Goal: Task Accomplishment & Management: Complete application form

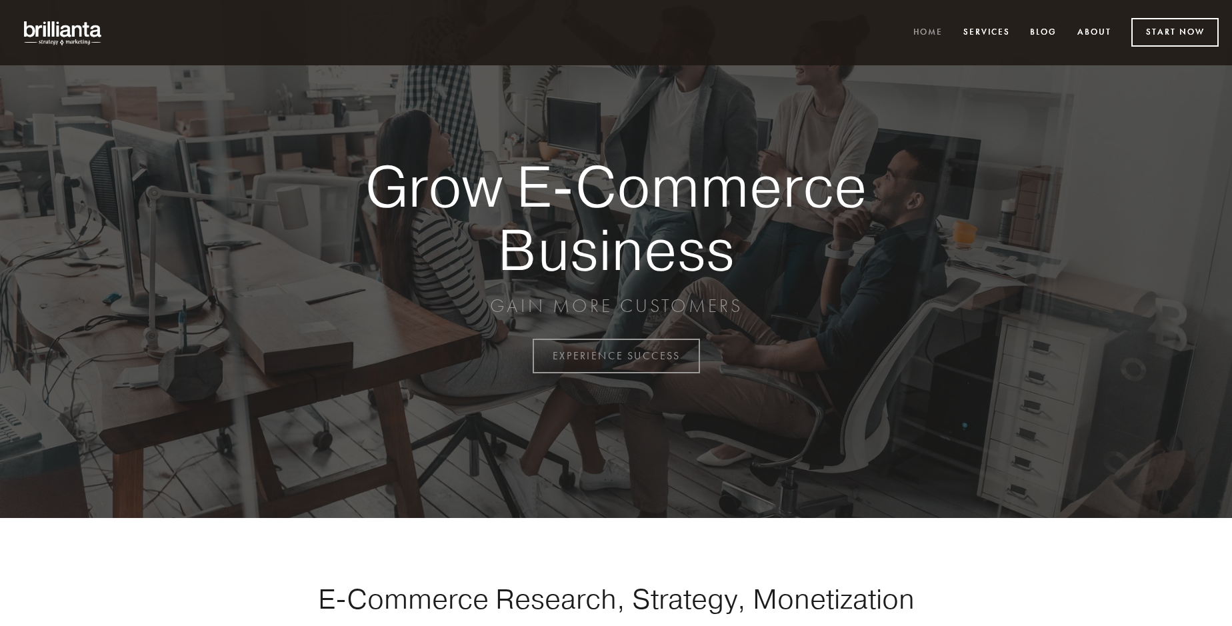
scroll to position [3496, 0]
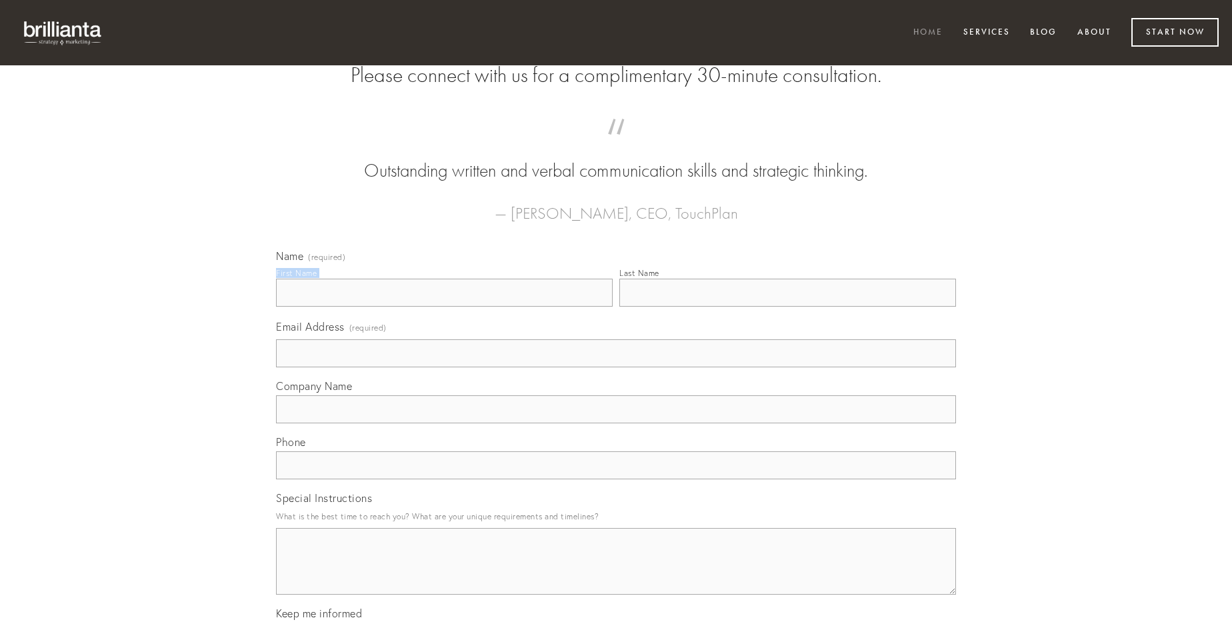
type input "[PERSON_NAME]"
click at [788, 307] on input "Last Name" at bounding box center [787, 293] width 337 height 28
type input "[PERSON_NAME]"
click at [616, 367] on input "Email Address (required)" at bounding box center [616, 353] width 680 height 28
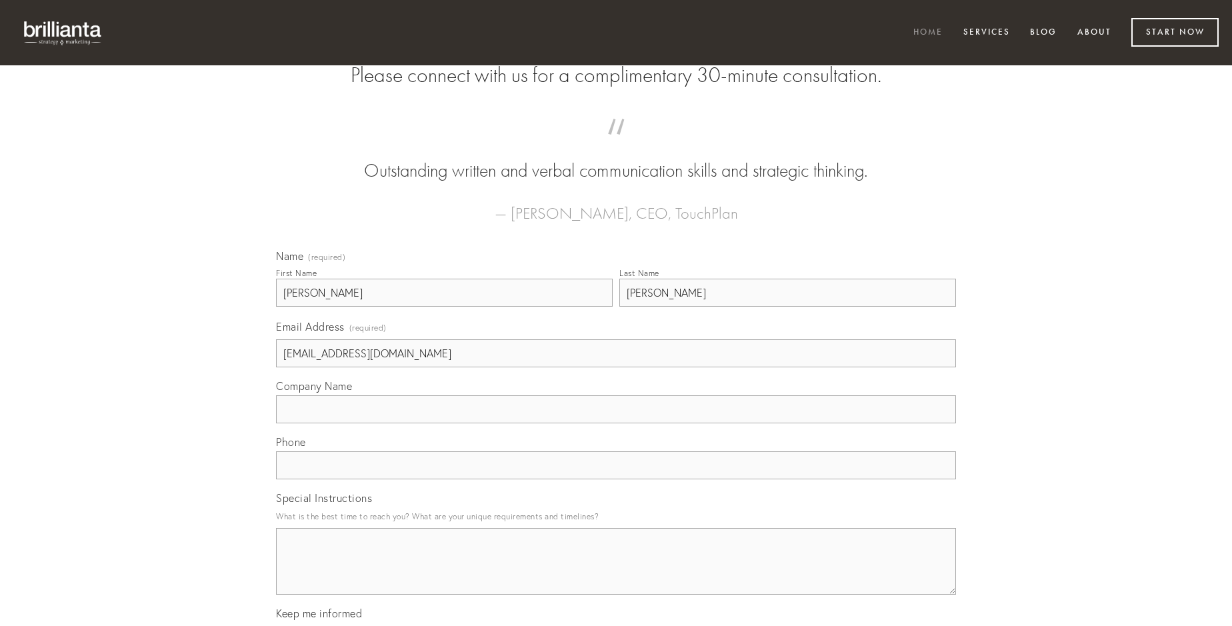
type input "[EMAIL_ADDRESS][DOMAIN_NAME]"
click at [616, 423] on input "Company Name" at bounding box center [616, 409] width 680 height 28
type input "traho"
click at [616, 479] on input "text" at bounding box center [616, 465] width 680 height 28
click at [616, 573] on textarea "Special Instructions" at bounding box center [616, 561] width 680 height 67
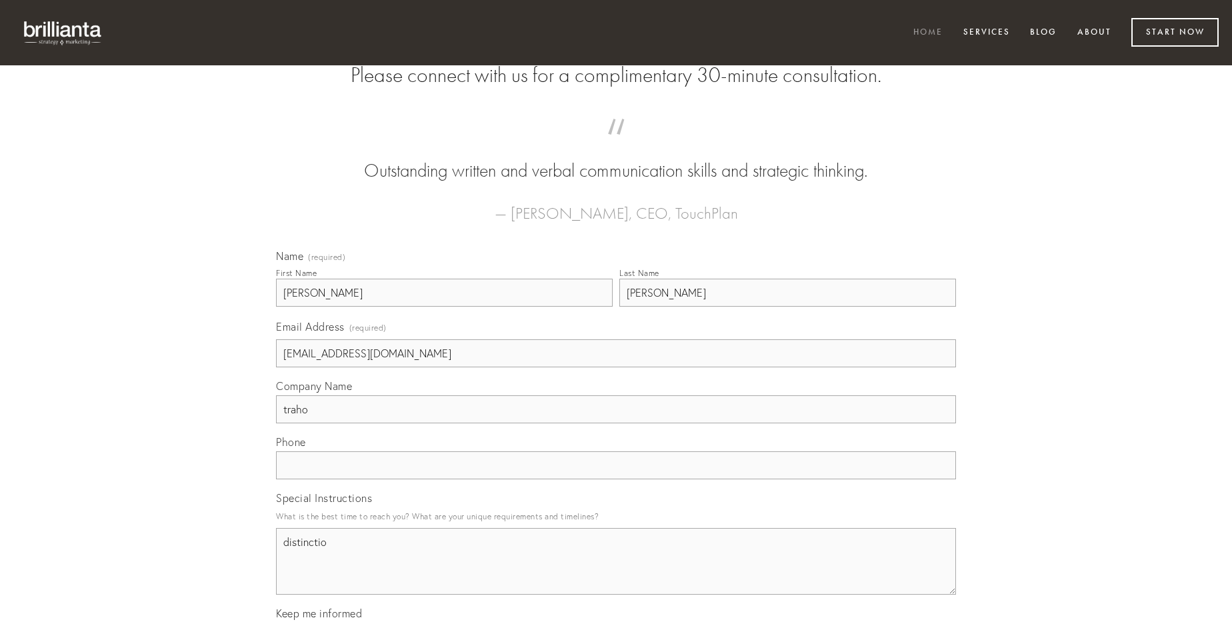
type textarea "distinctio"
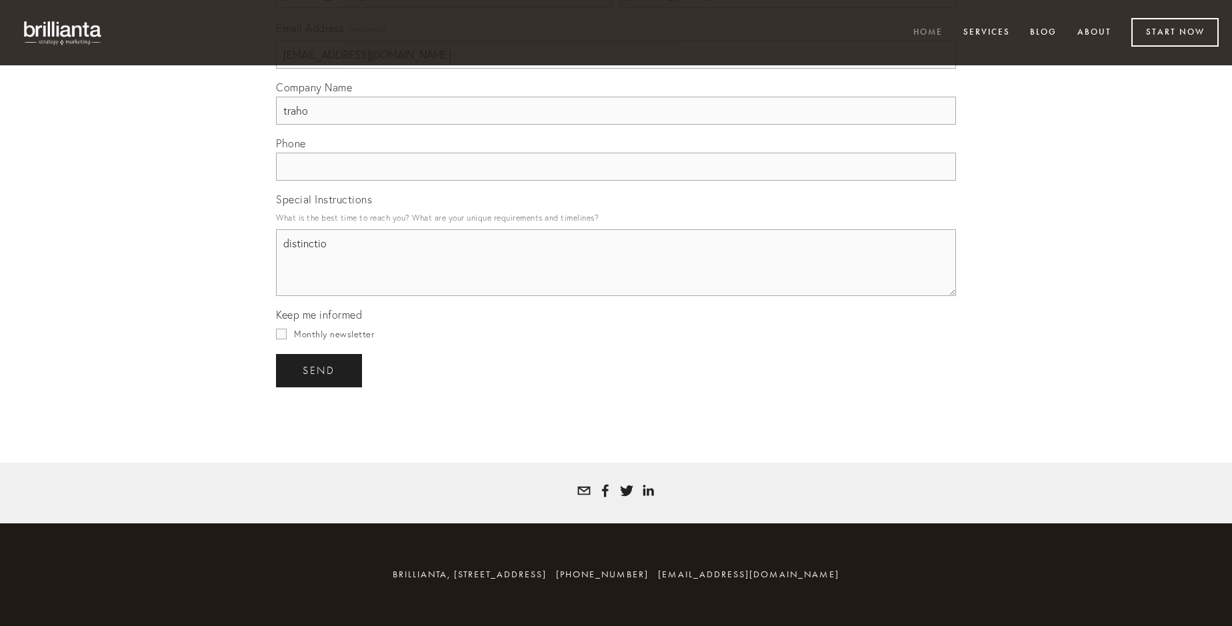
click at [320, 370] on span "send" at bounding box center [319, 371] width 33 height 12
